Goal: Information Seeking & Learning: Understand process/instructions

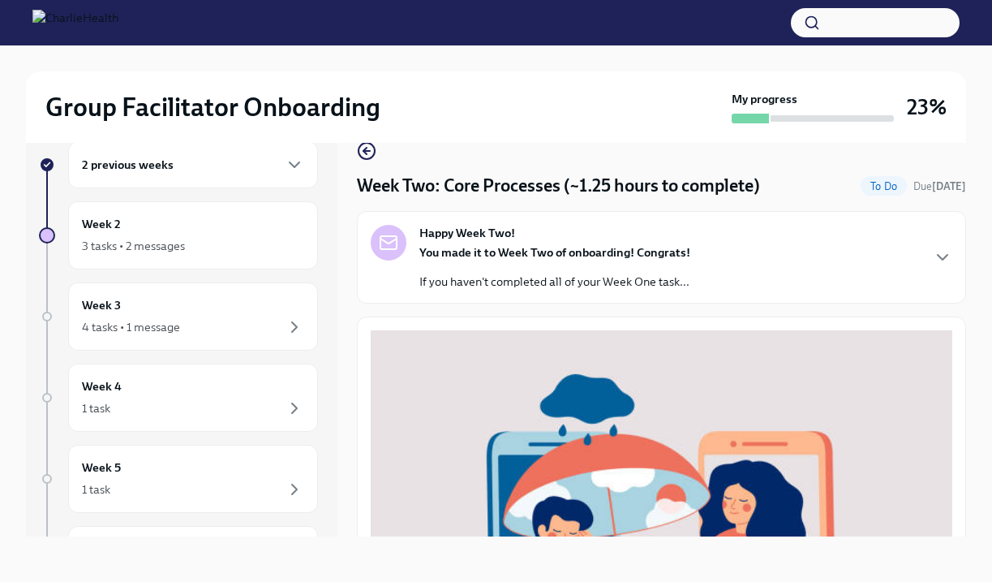
scroll to position [521, 0]
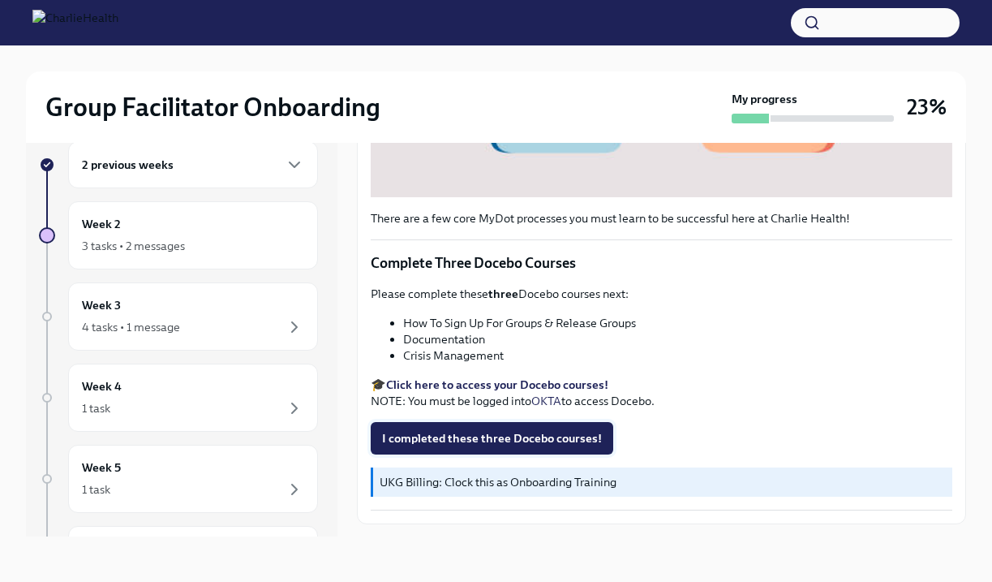
click at [497, 438] on span "I completed these three Docebo courses!" at bounding box center [492, 438] width 220 height 16
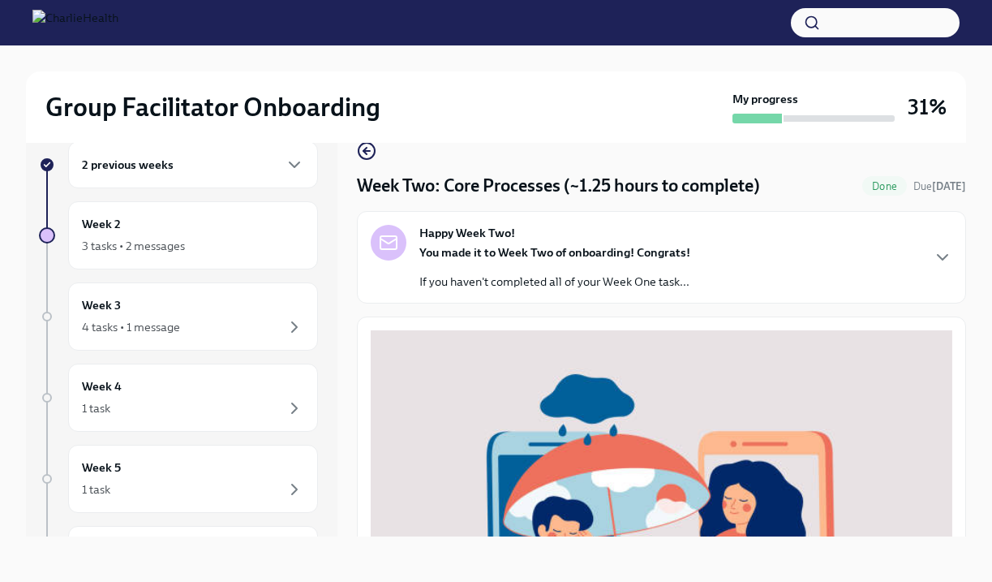
scroll to position [0, 0]
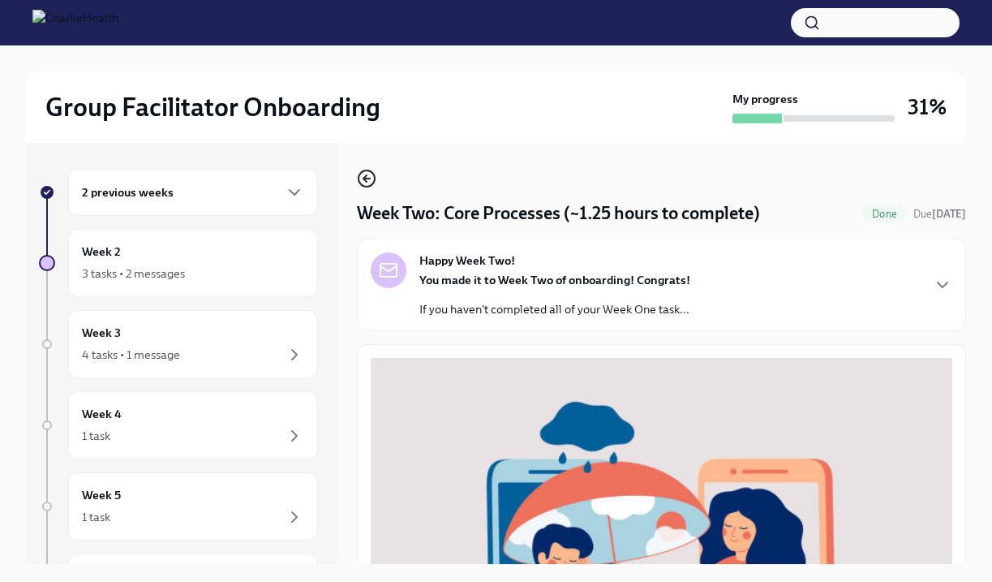
click at [369, 178] on icon "button" at bounding box center [366, 178] width 6 height 0
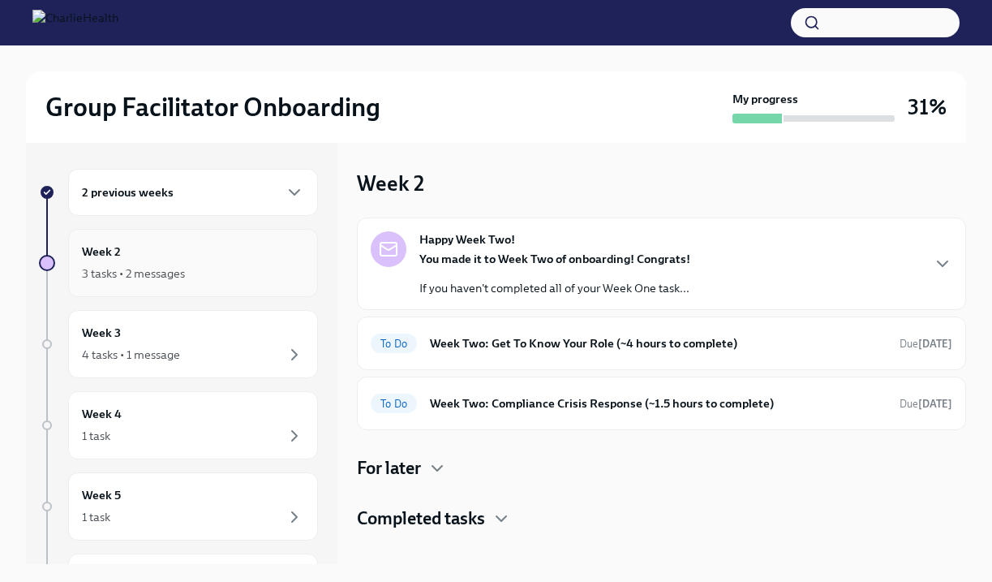
click at [190, 256] on div "Week 2 3 tasks • 2 messages" at bounding box center [193, 263] width 222 height 41
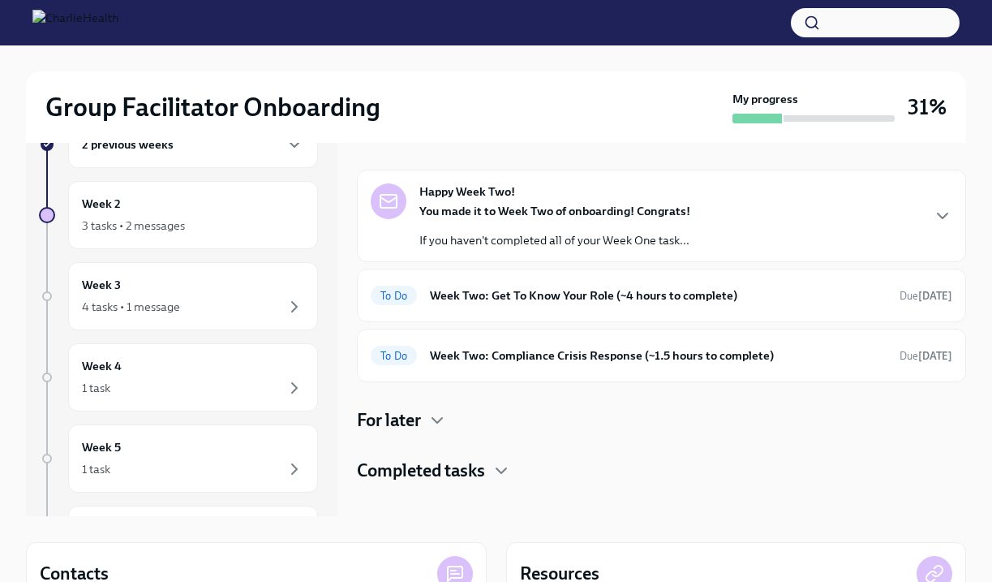
scroll to position [54, 0]
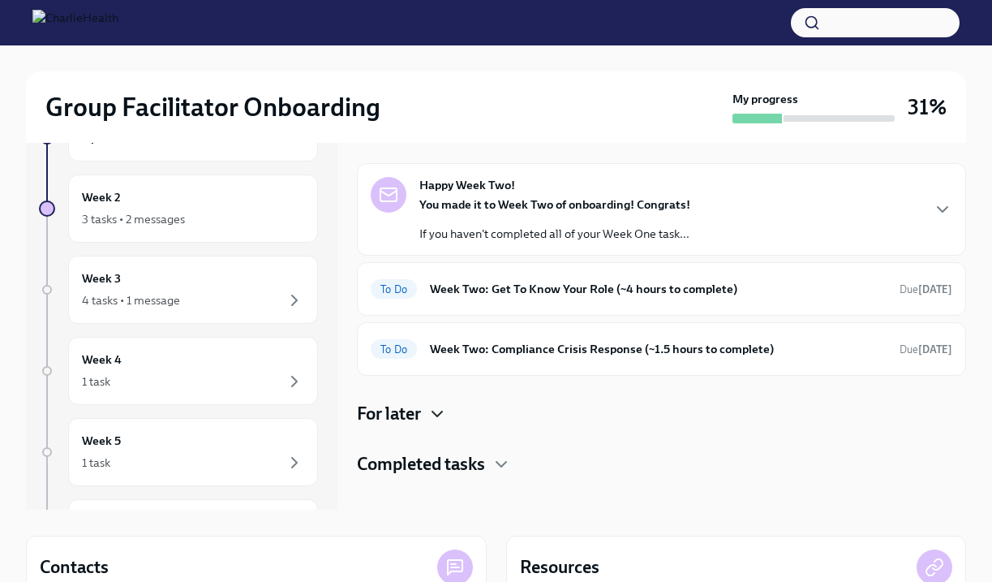
click at [441, 417] on icon "button" at bounding box center [437, 413] width 19 height 19
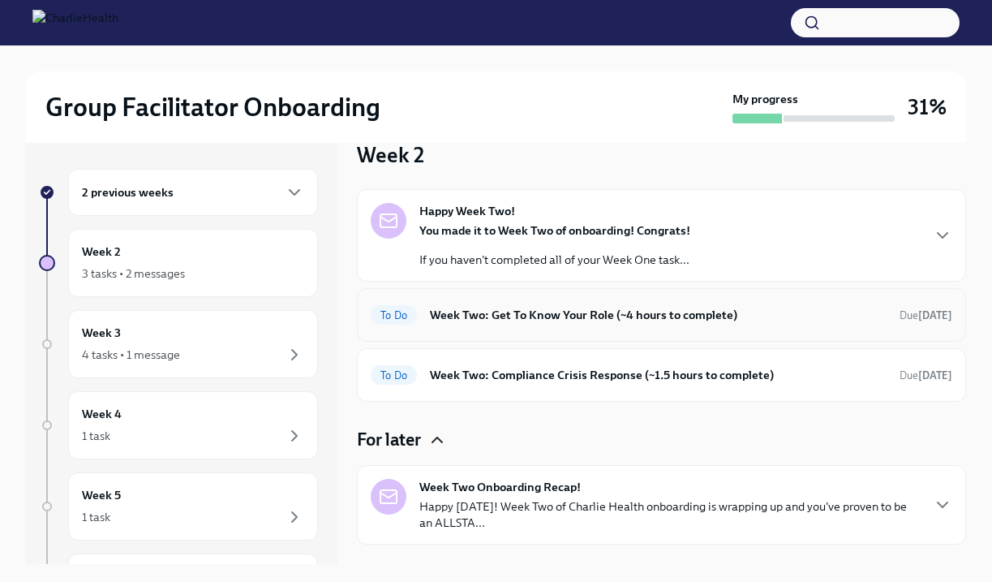
scroll to position [29, 0]
click at [595, 314] on h6 "Week Two: Get To Know Your Role (~4 hours to complete)" at bounding box center [658, 314] width 457 height 18
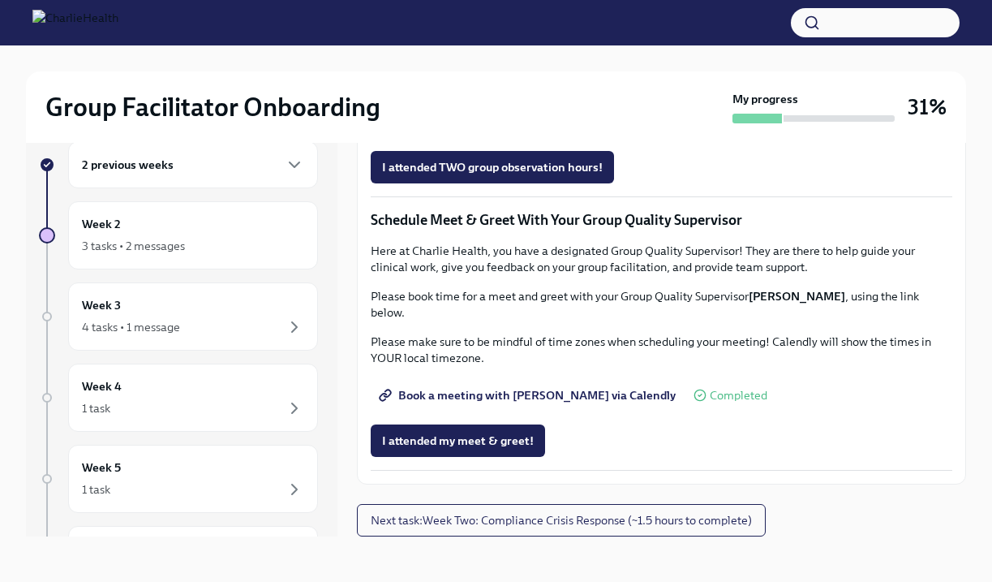
scroll to position [1488, 0]
click at [257, 252] on div "3 tasks • 2 messages" at bounding box center [193, 245] width 222 height 19
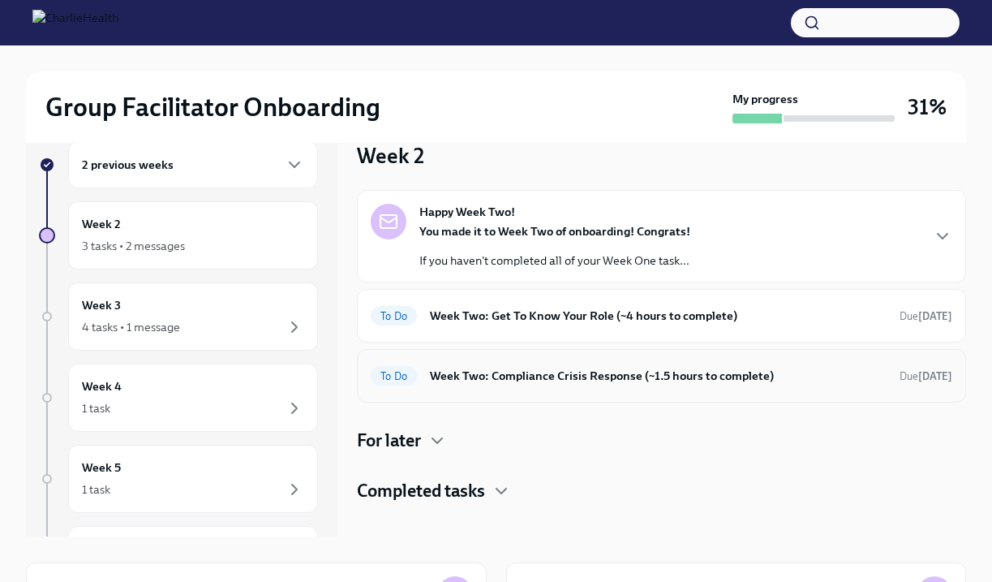
click at [619, 378] on h6 "Week Two: Compliance Crisis Response (~1.5 hours to complete)" at bounding box center [658, 376] width 457 height 18
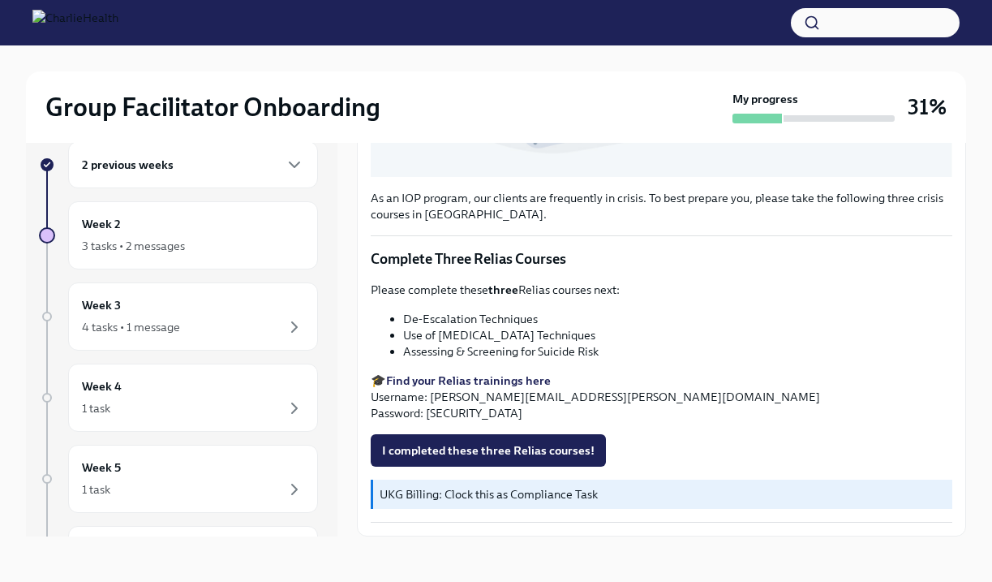
scroll to position [527, 0]
click at [515, 377] on strong "Find your Relias trainings here" at bounding box center [468, 380] width 165 height 15
